Goal: Check status: Check status

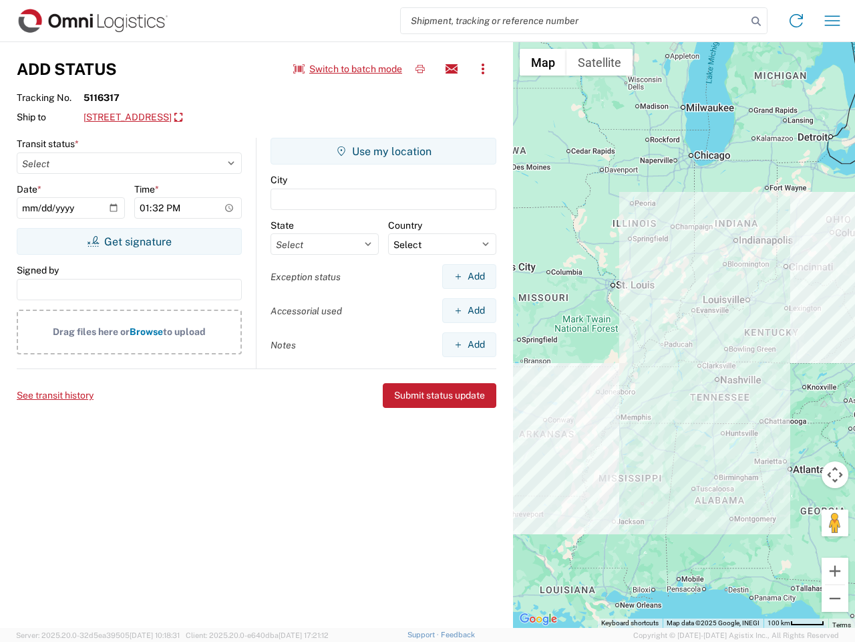
click at [574, 21] on input "search" at bounding box center [574, 20] width 346 height 25
click at [756, 21] on icon at bounding box center [756, 21] width 19 height 19
click at [797, 21] on icon at bounding box center [796, 20] width 21 height 21
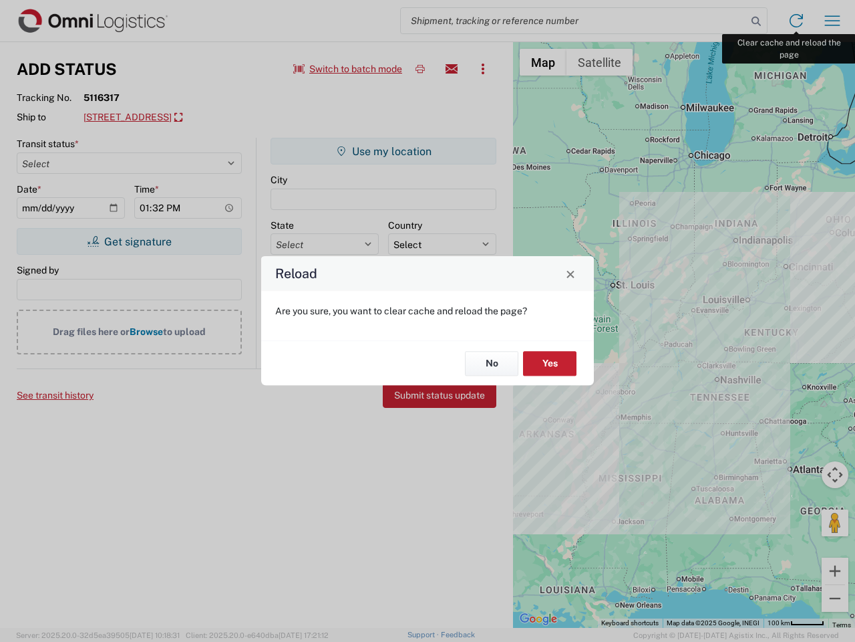
click at [833, 21] on div "Reload Are you sure, you want to clear cache and reload the page? No Yes" at bounding box center [427, 321] width 855 height 642
click at [348, 69] on div "Reload Are you sure, you want to clear cache and reload the page? No Yes" at bounding box center [427, 321] width 855 height 642
click at [420, 69] on div "Reload Are you sure, you want to clear cache and reload the page? No Yes" at bounding box center [427, 321] width 855 height 642
click at [452, 69] on div "Reload Are you sure, you want to clear cache and reload the page? No Yes" at bounding box center [427, 321] width 855 height 642
click at [483, 69] on div "Reload Are you sure, you want to clear cache and reload the page? No Yes" at bounding box center [427, 321] width 855 height 642
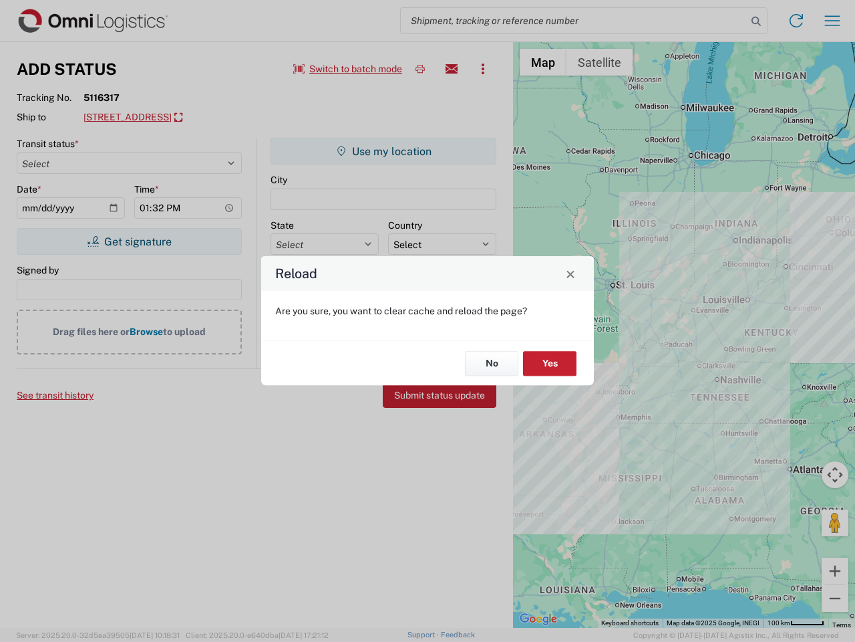
click at [200, 118] on div "Reload Are you sure, you want to clear cache and reload the page? No Yes" at bounding box center [427, 321] width 855 height 642
click at [129, 241] on div "Reload Are you sure, you want to clear cache and reload the page? No Yes" at bounding box center [427, 321] width 855 height 642
